Goal: Task Accomplishment & Management: Manage account settings

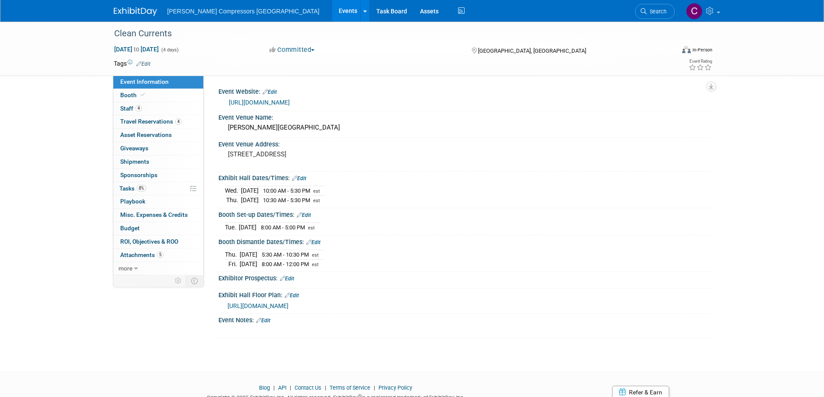
click at [332, 9] on link "Events" at bounding box center [348, 11] width 32 height 22
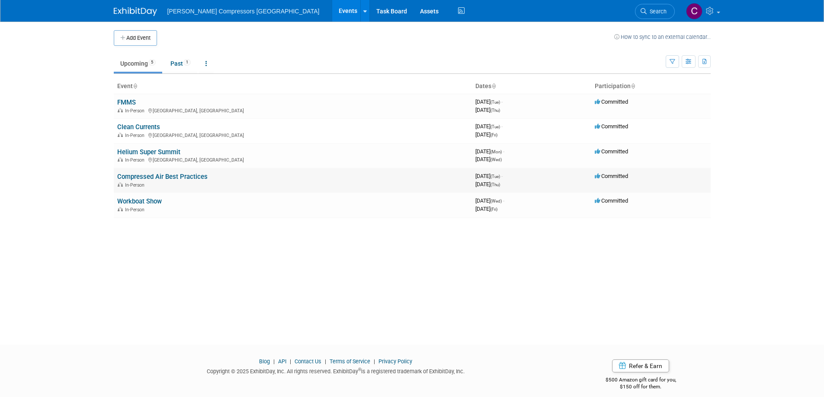
click at [144, 177] on link "Compressed Air Best Practices" at bounding box center [162, 177] width 90 height 8
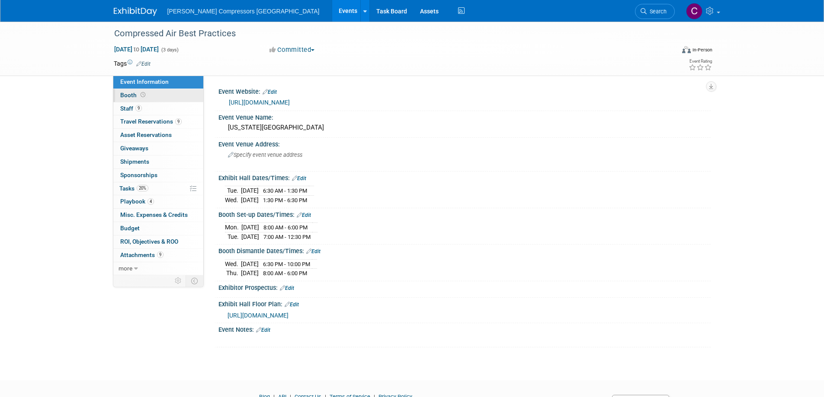
click at [129, 96] on span "Booth" at bounding box center [133, 95] width 27 height 7
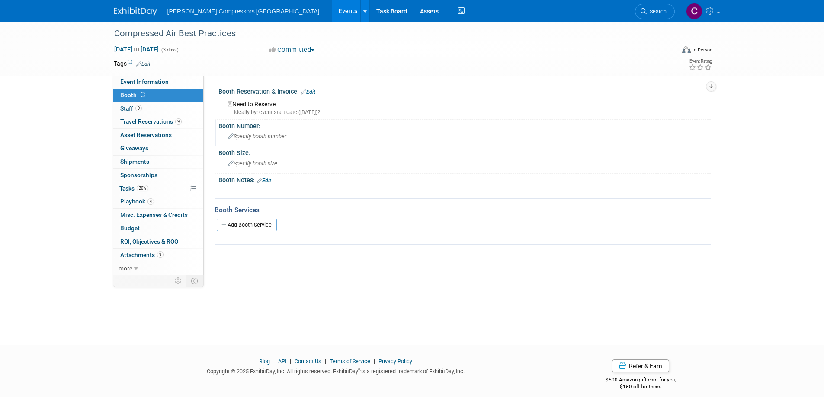
click at [265, 136] on span "Specify booth number" at bounding box center [257, 136] width 58 height 6
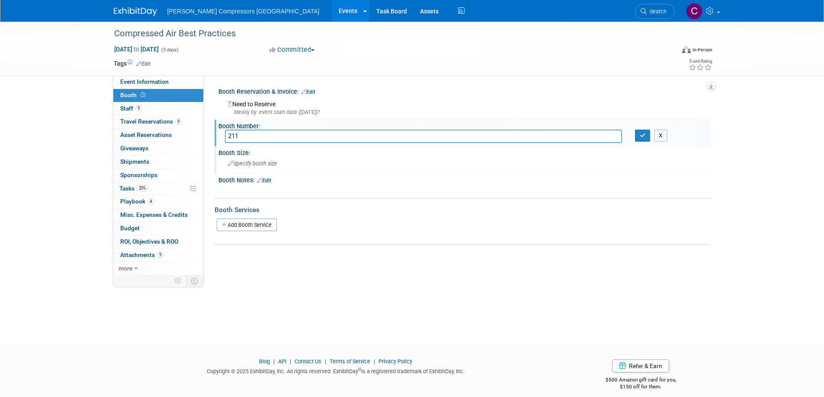
type input "211"
click at [274, 163] on span "Specify booth size" at bounding box center [252, 163] width 49 height 6
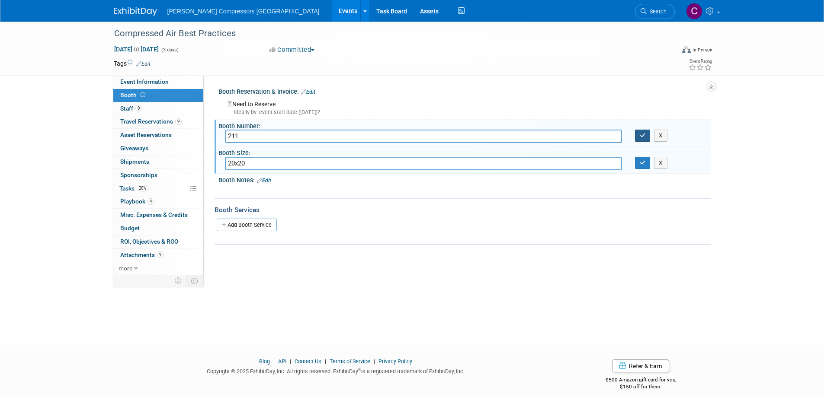
type input "20x20"
click at [642, 134] on icon "button" at bounding box center [642, 136] width 6 height 6
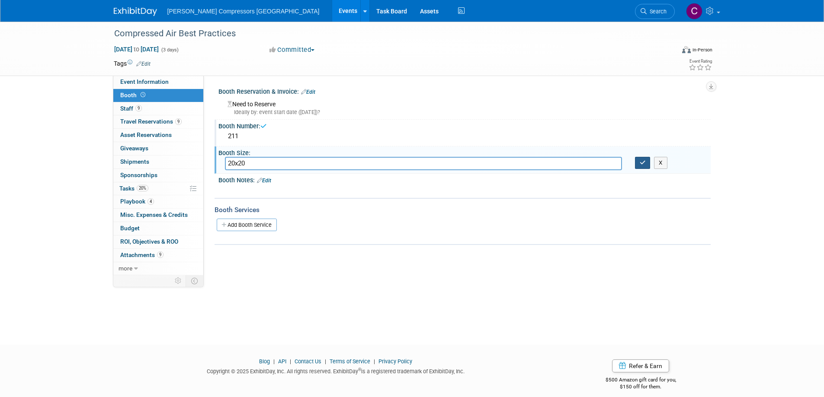
click at [639, 164] on icon "button" at bounding box center [642, 163] width 6 height 6
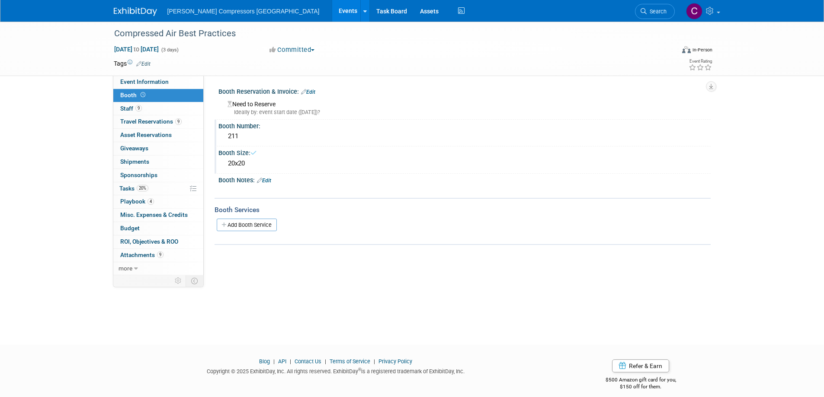
click at [269, 109] on div "Ideally by: event start date (Tue. Oct 21, 2025)?" at bounding box center [465, 113] width 476 height 8
click at [271, 98] on div "Need to Reserve Ideally by: event start date (Tue. Oct 21, 2025)?" at bounding box center [464, 107] width 479 height 19
click at [270, 105] on div "Need to Reserve Ideally by: event start date (Tue. Oct 21, 2025)?" at bounding box center [464, 107] width 479 height 19
click at [315, 90] on link "Edit" at bounding box center [308, 92] width 14 height 6
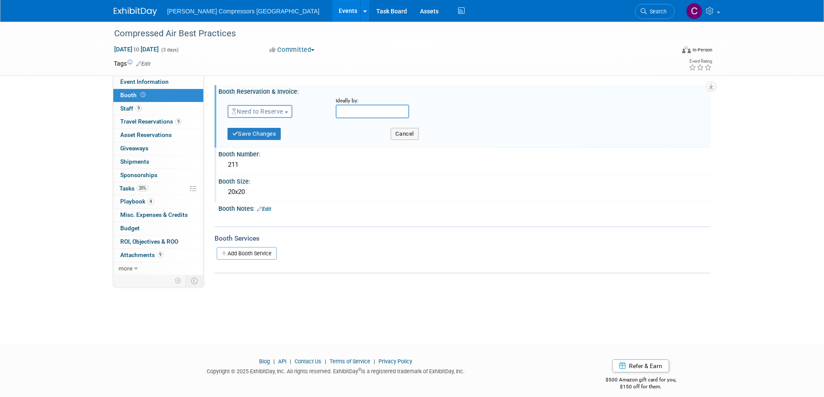
click at [269, 112] on span "Need to Reserve" at bounding box center [257, 111] width 51 height 7
click at [266, 137] on link "Reserved" at bounding box center [274, 138] width 93 height 12
